Goal: Transaction & Acquisition: Purchase product/service

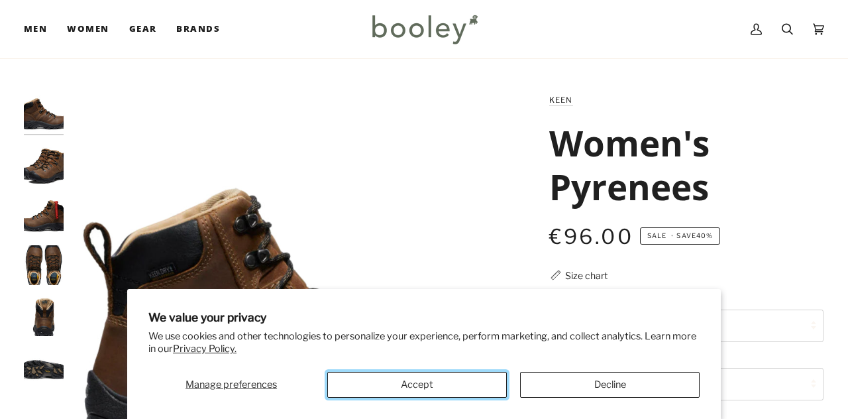
scroll to position [48, 0]
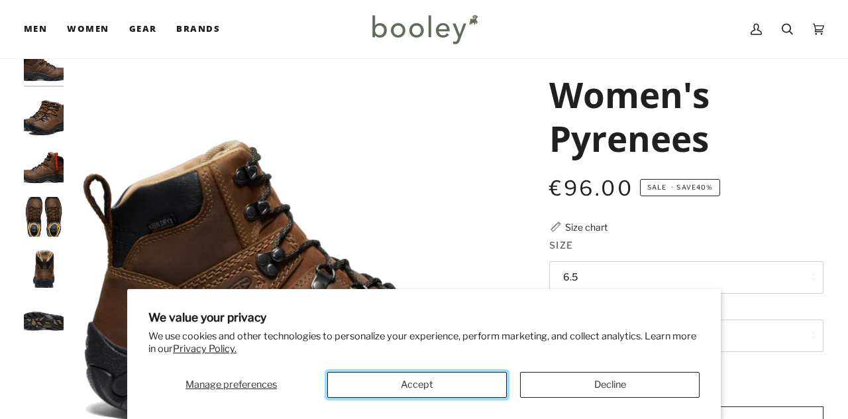
click at [385, 391] on button "Accept" at bounding box center [416, 385] width 179 height 26
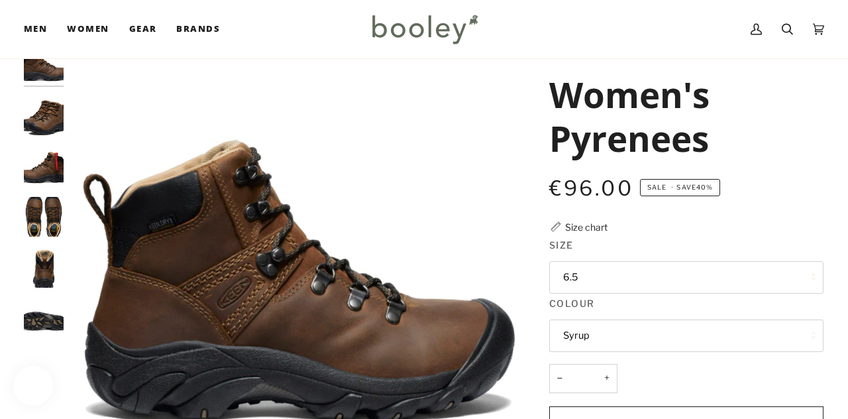
click at [27, 160] on img "Keen Women's Pyrenees - Booley Galway" at bounding box center [44, 166] width 40 height 40
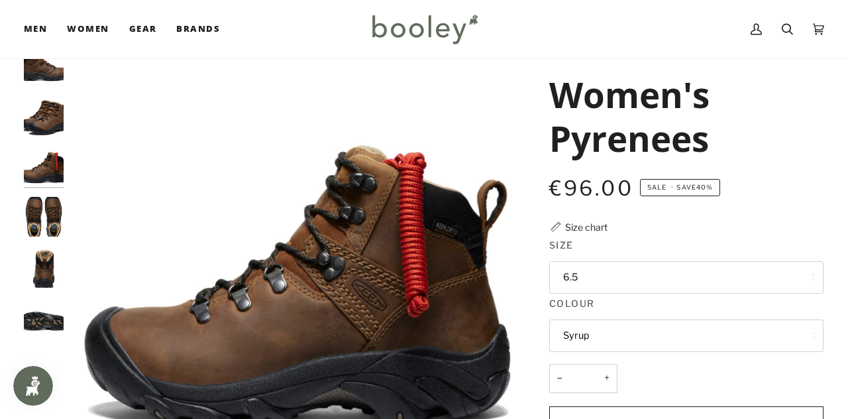
scroll to position [0, 0]
click at [38, 254] on img "Keen Women's Pyrenees - Booley Galway" at bounding box center [44, 268] width 40 height 40
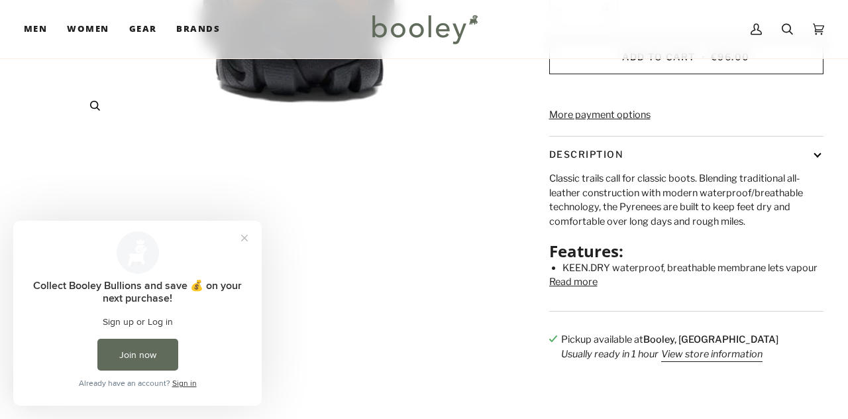
scroll to position [453, 0]
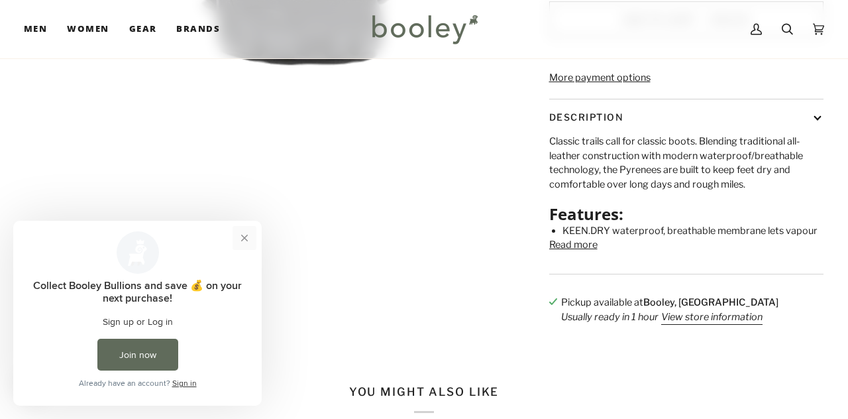
click at [244, 237] on button "Close prompt" at bounding box center [244, 238] width 24 height 24
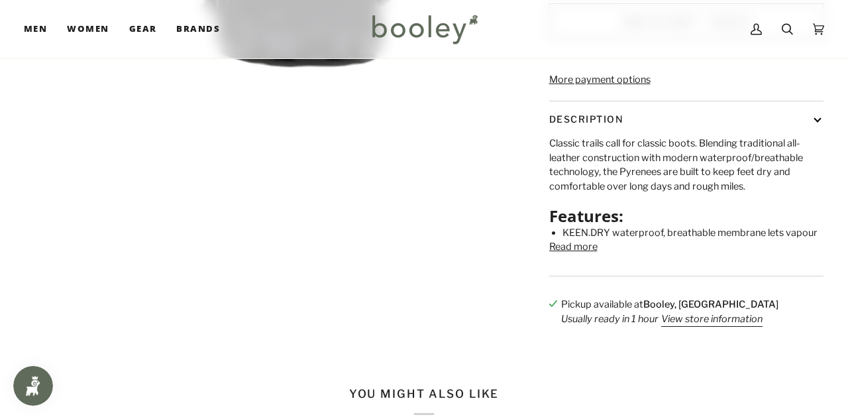
scroll to position [78, 0]
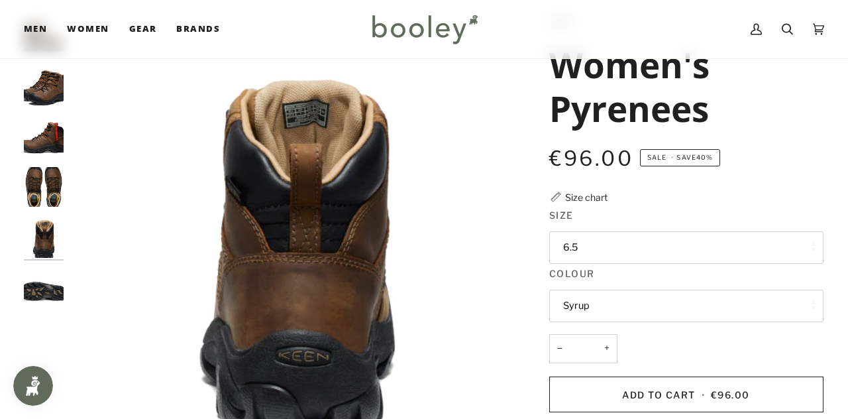
click at [29, 146] on img "Keen Women's Pyrenees - Booley Galway" at bounding box center [44, 136] width 40 height 40
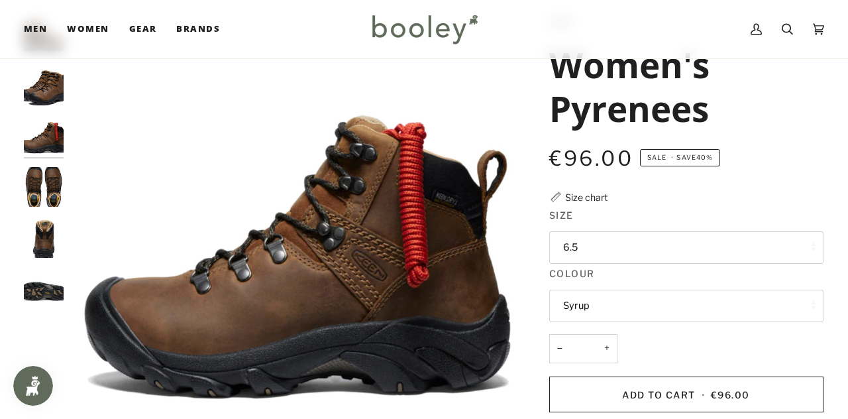
click at [43, 189] on img "Keen Women's Pyrenees - Booley Galway" at bounding box center [44, 187] width 40 height 40
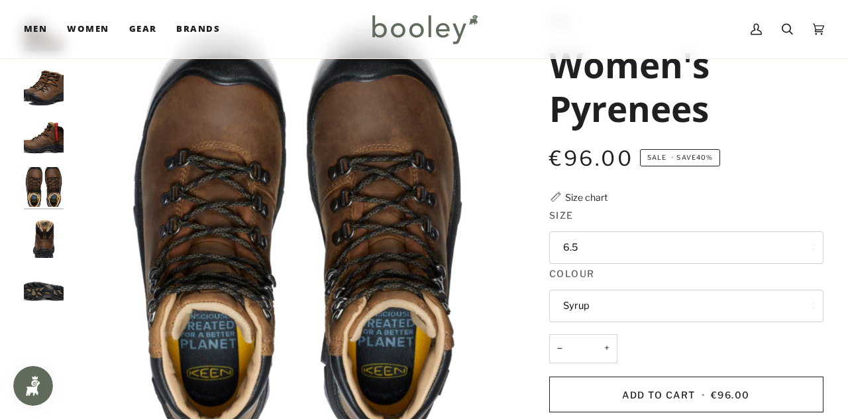
click at [40, 287] on img "Keen Women's Pyrenees - Booley Galway" at bounding box center [44, 288] width 40 height 40
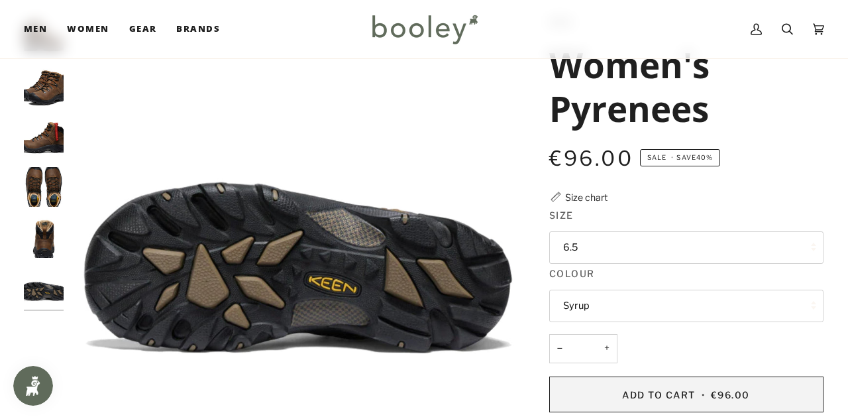
click at [621, 390] on button "Add to Cart • €96.00" at bounding box center [686, 394] width 274 height 36
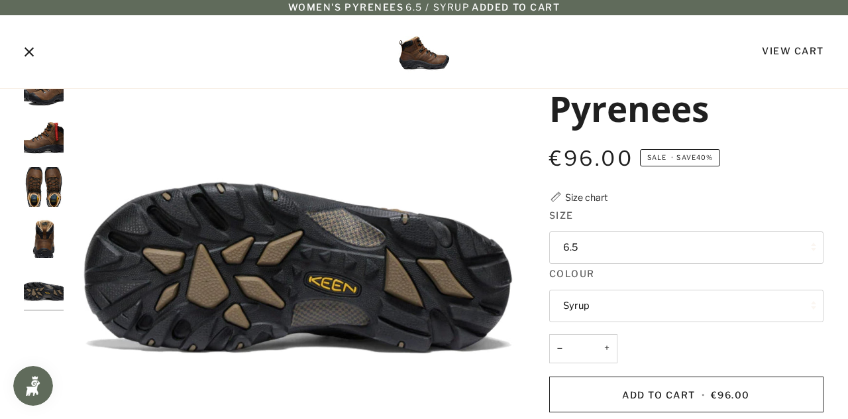
click at [28, 52] on icon "Close" at bounding box center [29, 52] width 9 height 9
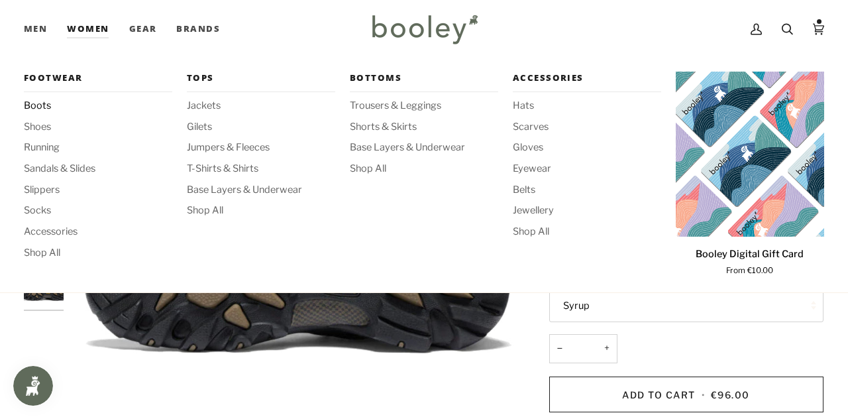
click at [48, 105] on span "Boots" at bounding box center [98, 106] width 148 height 15
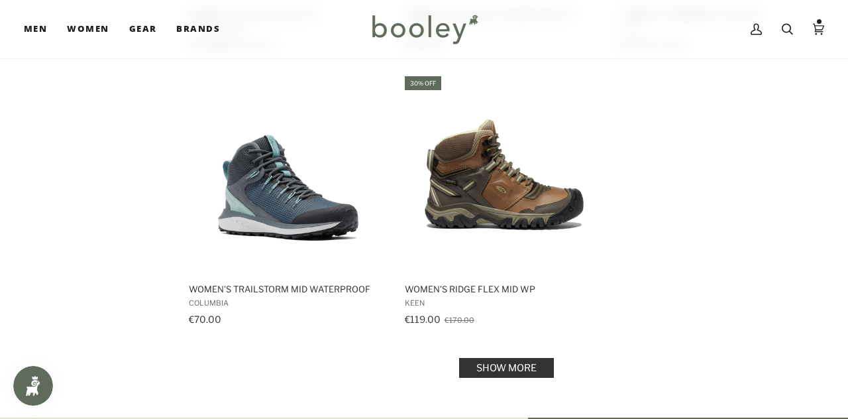
scroll to position [1809, 0]
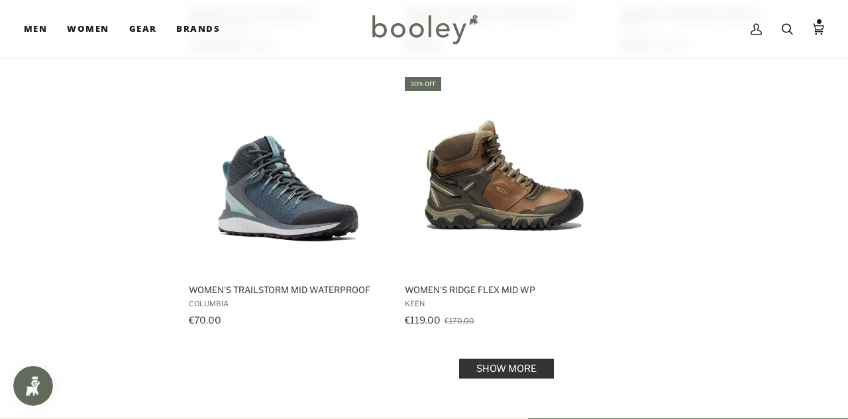
click at [470, 366] on link "Show more" at bounding box center [506, 368] width 95 height 20
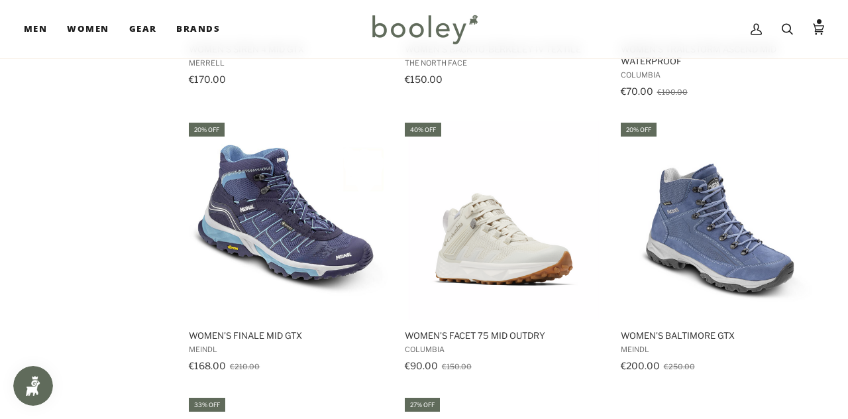
scroll to position [2347, 0]
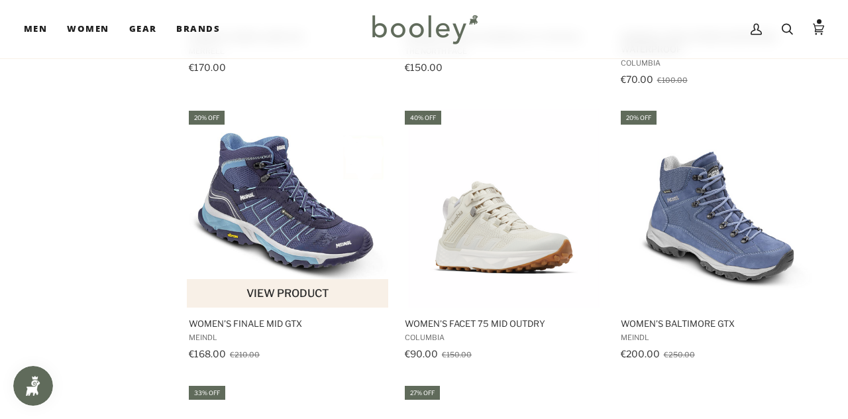
click at [252, 199] on img "Women's Finale Mid GTX" at bounding box center [288, 208] width 199 height 199
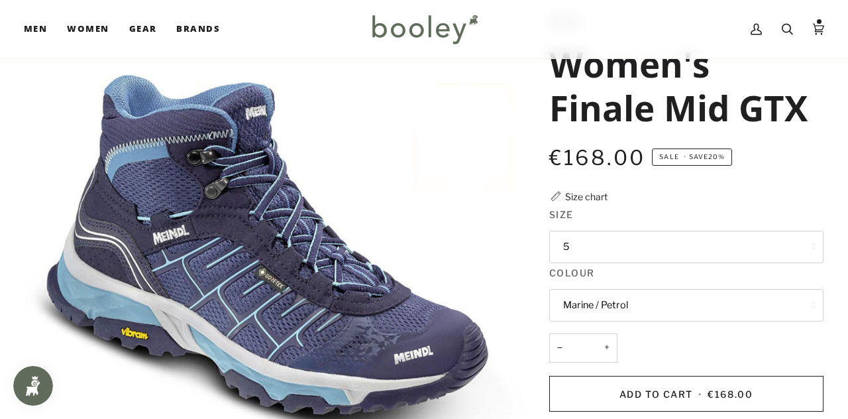
scroll to position [81, 0]
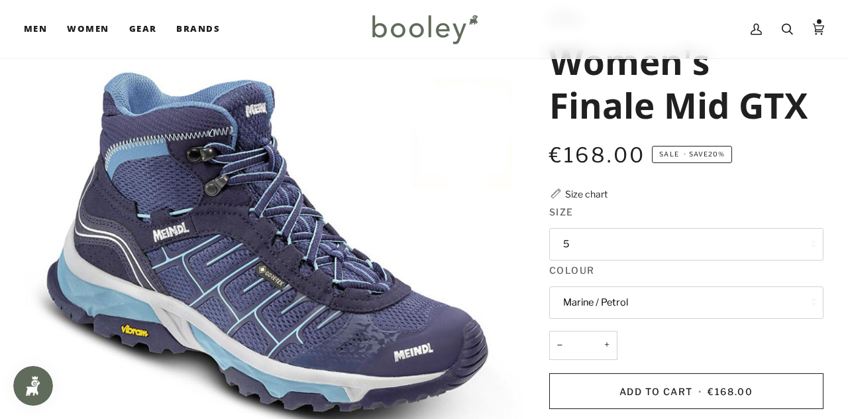
click at [603, 249] on button "5" at bounding box center [686, 244] width 274 height 32
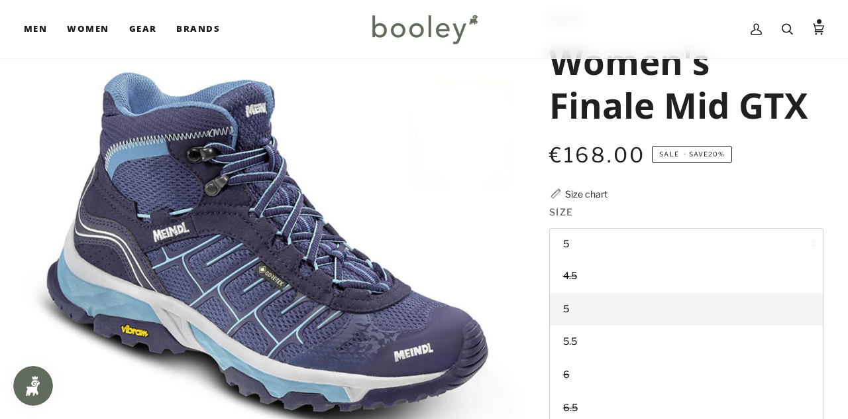
click at [319, 215] on img "Meindl Women's Finale Mid GTX Marine / Petrol - Booley Galway" at bounding box center [274, 261] width 500 height 500
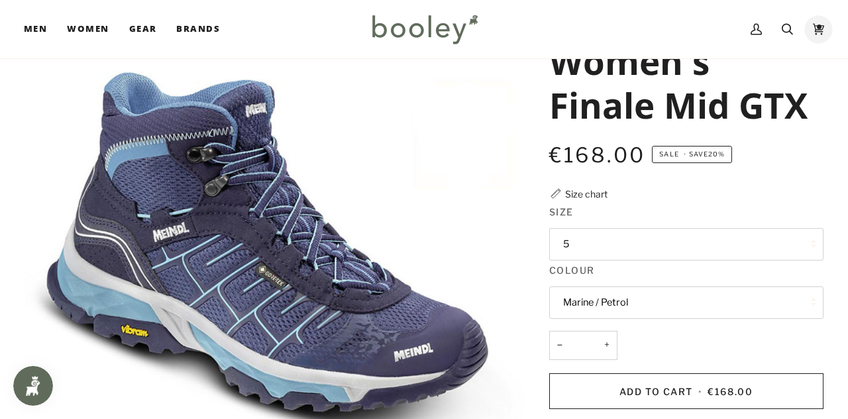
click at [819, 25] on icon at bounding box center [818, 29] width 11 height 20
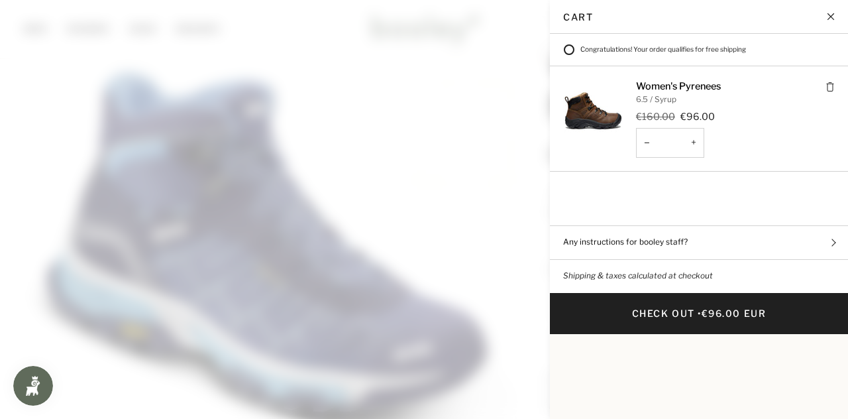
click at [693, 87] on link "Women's Pyrenees" at bounding box center [678, 86] width 85 height 12
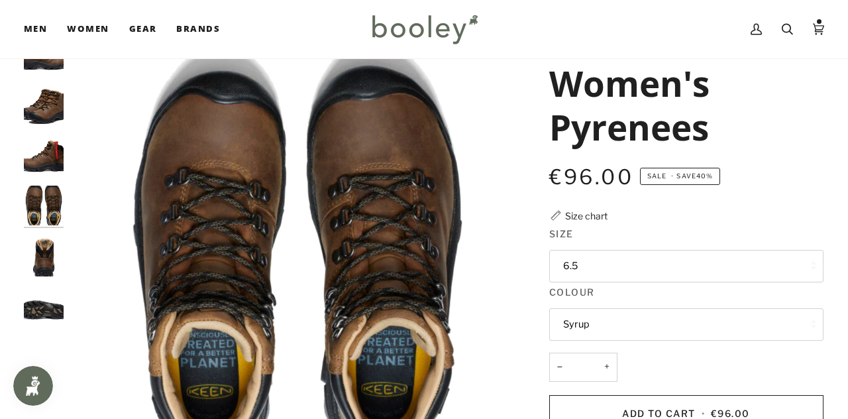
click at [36, 303] on img "Keen Women's Pyrenees - Booley Galway" at bounding box center [44, 307] width 40 height 40
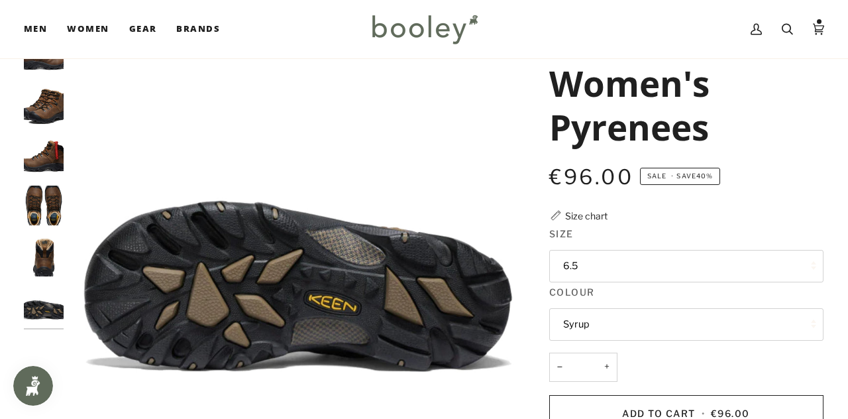
click at [36, 254] on img "Keen Women's Pyrenees - Booley Galway" at bounding box center [44, 256] width 40 height 40
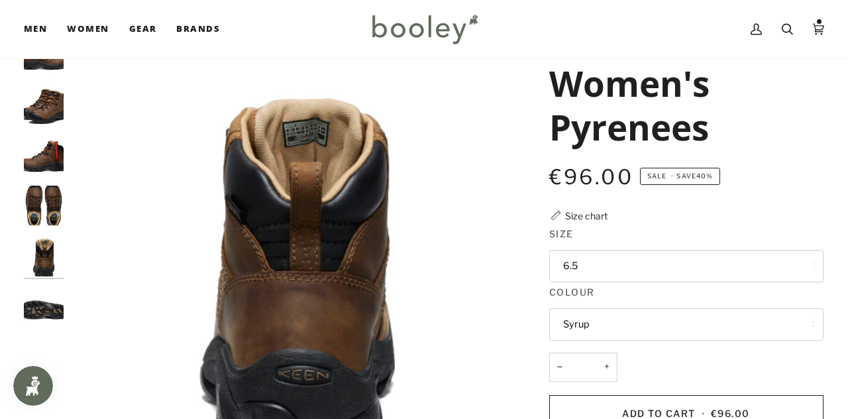
click at [46, 207] on img "Keen Women's Pyrenees - Booley Galway" at bounding box center [44, 205] width 40 height 40
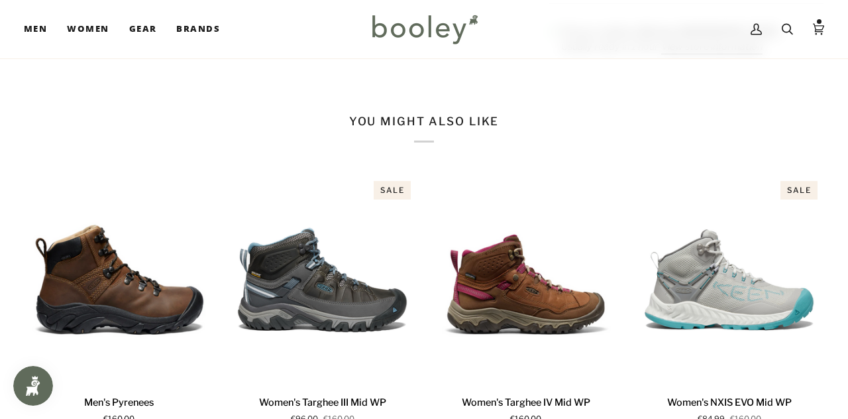
scroll to position [897, 0]
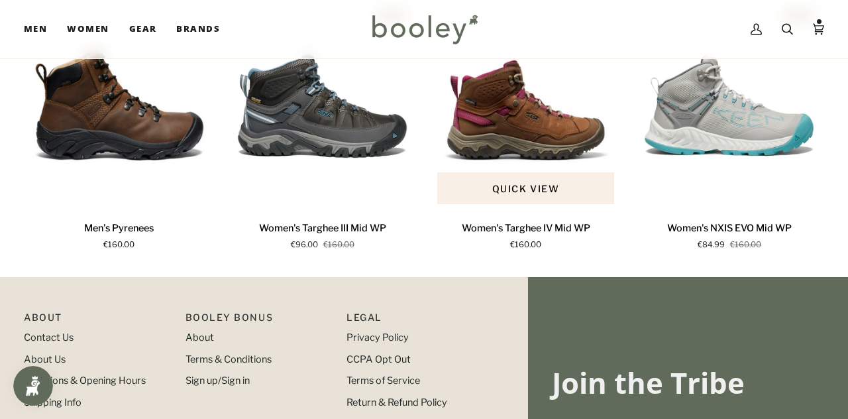
click at [497, 236] on p "Women's Targhee IV Mid WP" at bounding box center [526, 228] width 128 height 15
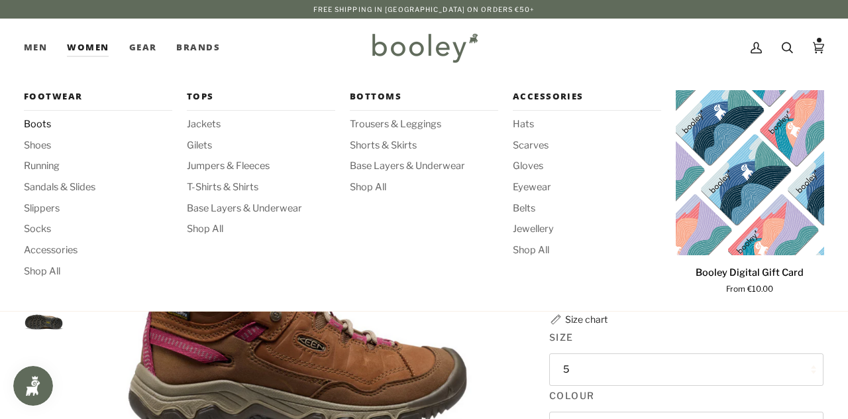
click at [42, 123] on span "Boots" at bounding box center [98, 124] width 148 height 15
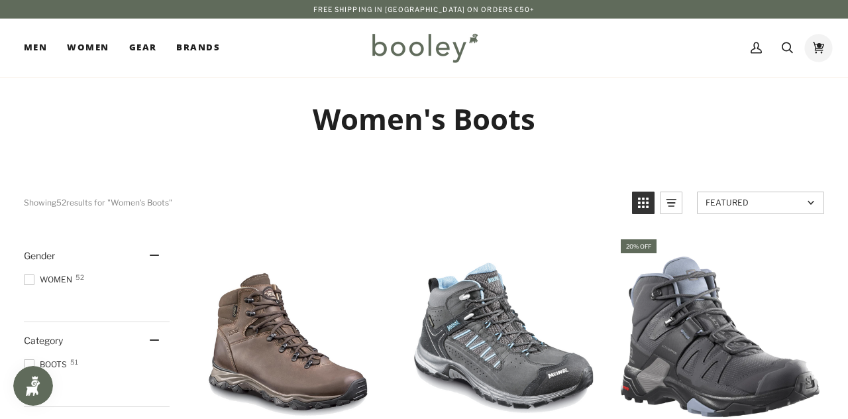
click at [816, 48] on icon at bounding box center [818, 47] width 11 height 11
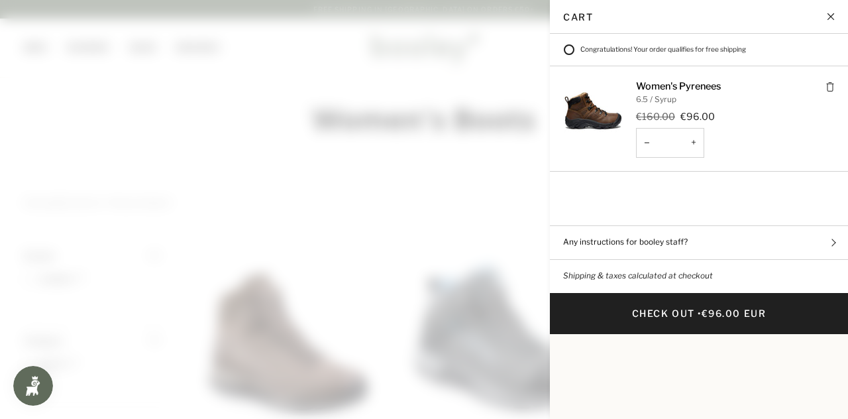
click at [550, 134] on div "Remove Women's Pyrenees 6.5 / Syrup €160.00 €96.00 − Quantity * + €96.00" at bounding box center [699, 118] width 298 height 105
click at [597, 112] on img "Cart" at bounding box center [593, 109] width 60 height 60
